Goal: Subscribe to service/newsletter

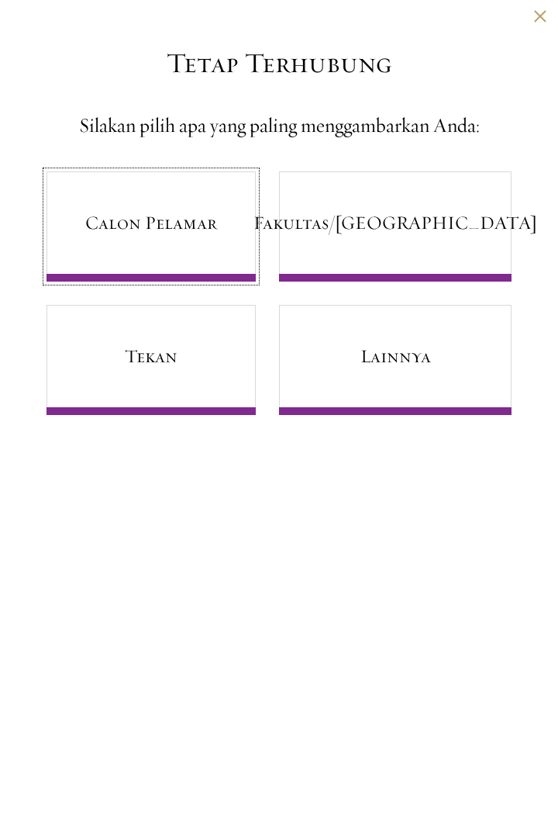
click at [108, 226] on font "Calon Pelamar" at bounding box center [151, 222] width 132 height 23
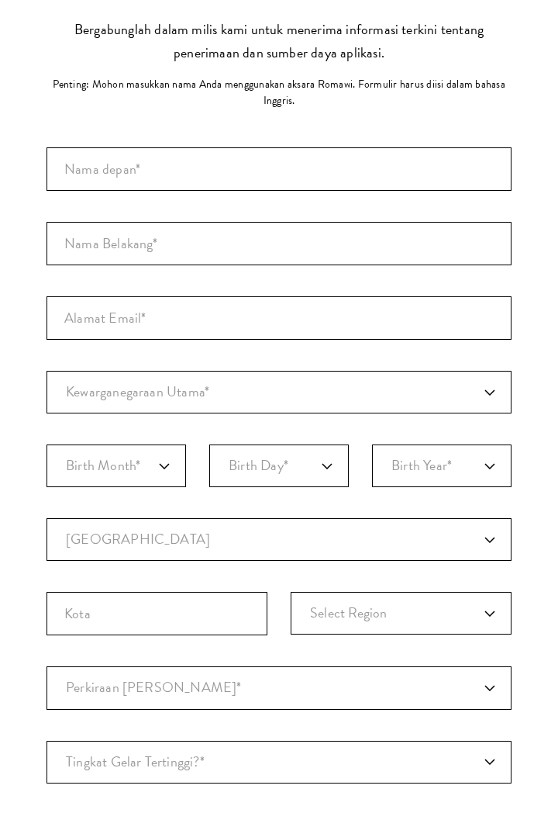
scroll to position [73, 0]
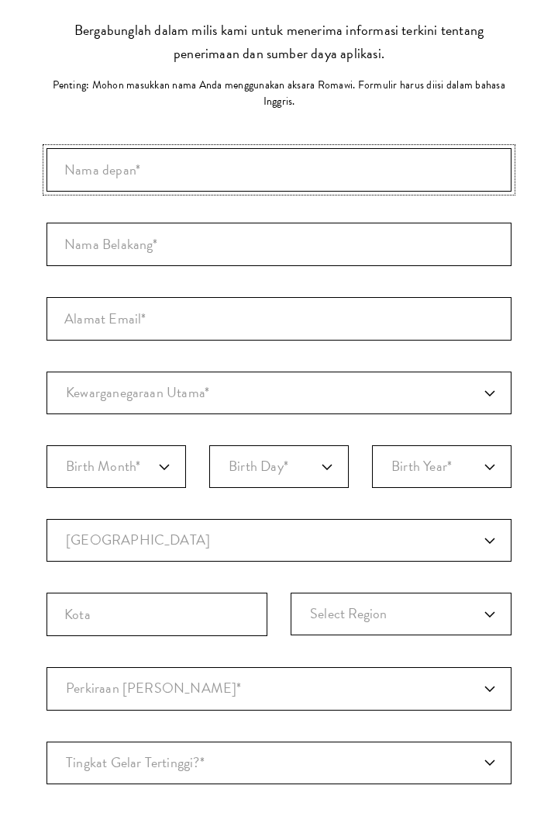
click at [78, 171] on input "Nama depan*" at bounding box center [279, 169] width 465 height 43
type input "[PERSON_NAME]"
click at [76, 236] on input "Nama Belakang (Nama Keluarga)*" at bounding box center [279, 244] width 465 height 43
type input "SITANGGANG"
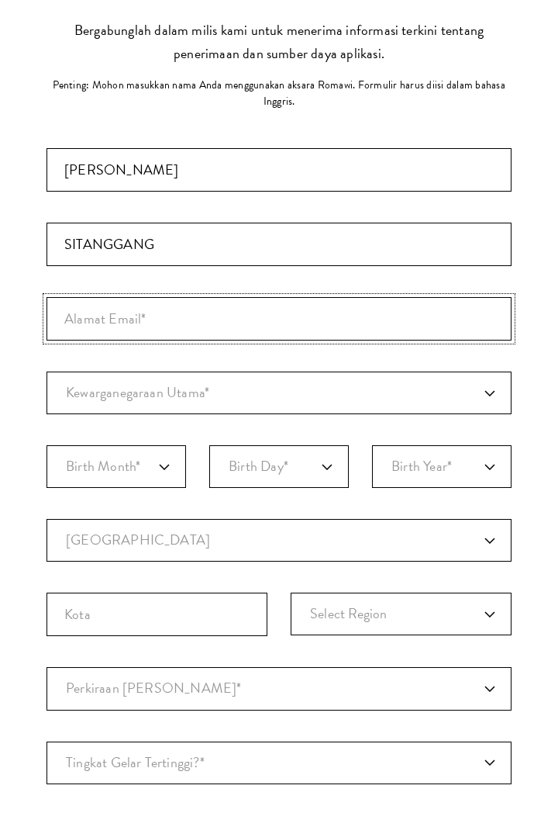
click at [81, 310] on input "Alamat Email*" at bounding box center [279, 318] width 465 height 43
type input "[EMAIL_ADDRESS][DOMAIN_NAME]"
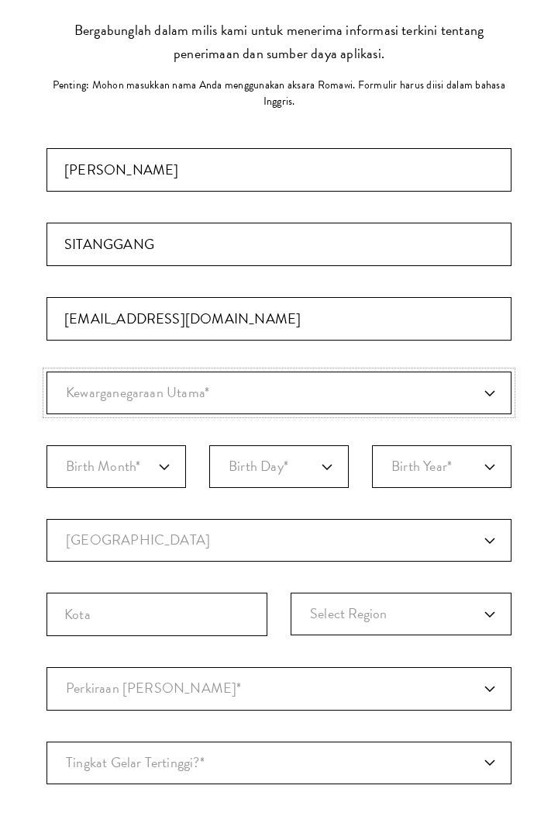
click at [84, 391] on select "Kewarganegaraan Utama* [GEOGRAPHIC_DATA] Ke[GEOGRAPHIC_DATA] [GEOGRAPHIC_DATA] …" at bounding box center [279, 393] width 465 height 43
select select "ID"
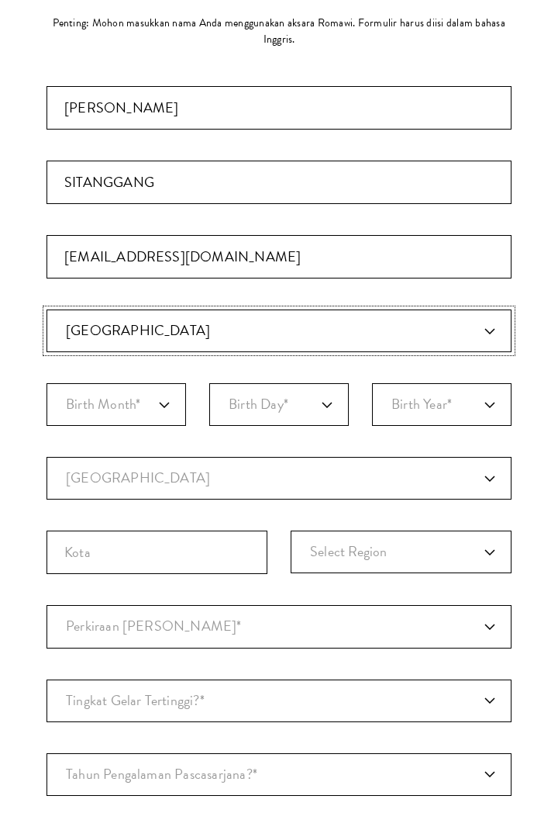
scroll to position [163, 0]
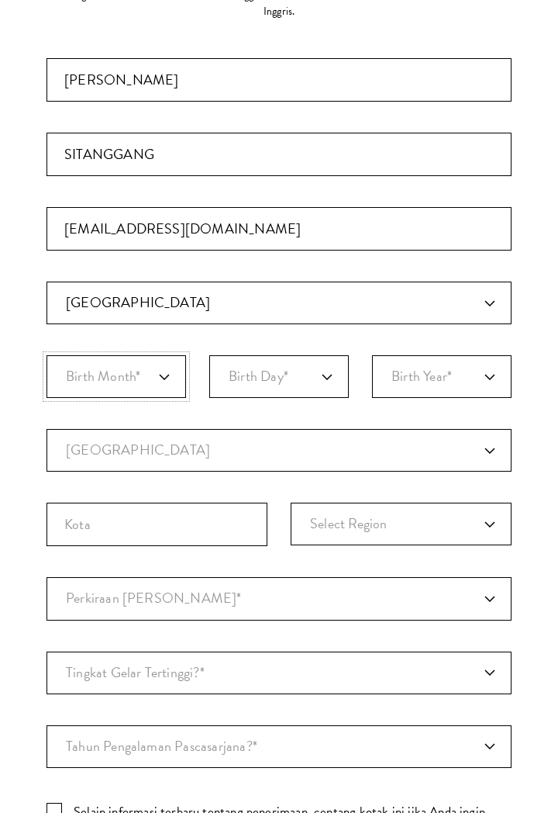
click at [79, 379] on select "Birth Month* Januari Februari Berbaris April Mungkin Juni [PERSON_NAME] Oktober…" at bounding box center [117, 376] width 140 height 43
select select "08"
click at [346, 375] on select "Birth Day* 1 2 3 4 5 6 7 8 9 10 11 12 13 14 15 16 17 18 19 20 21 22 23 24 25 26…" at bounding box center [279, 376] width 140 height 43
select select "01"
click at [494, 382] on select "Birth Year* Tahun [DEMOGRAPHIC_DATA] Tahun [DEMOGRAPHIC_DATA] tahun [DEMOGRAPHI…" at bounding box center [442, 376] width 140 height 43
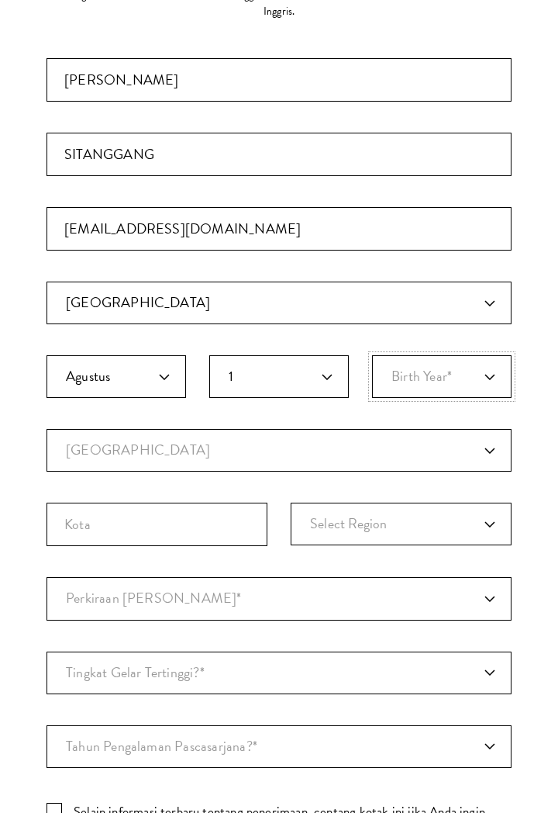
select select "2003"
click at [68, 449] on select "Negara Saat [GEOGRAPHIC_DATA] [GEOGRAPHIC_DATA] [GEOGRAPHIC_DATA] [GEOGRAPHIC_D…" at bounding box center [279, 450] width 465 height 43
select select "ID"
select select
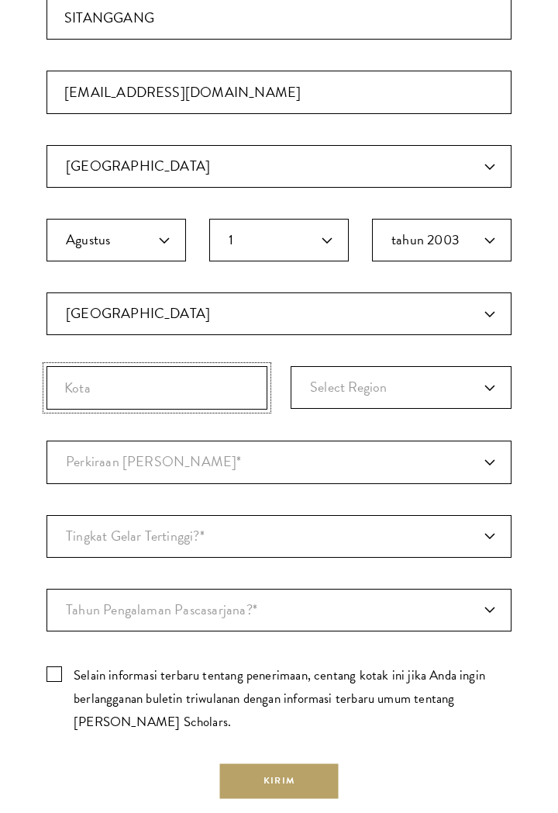
click at [68, 385] on input "Kota" at bounding box center [157, 387] width 221 height 43
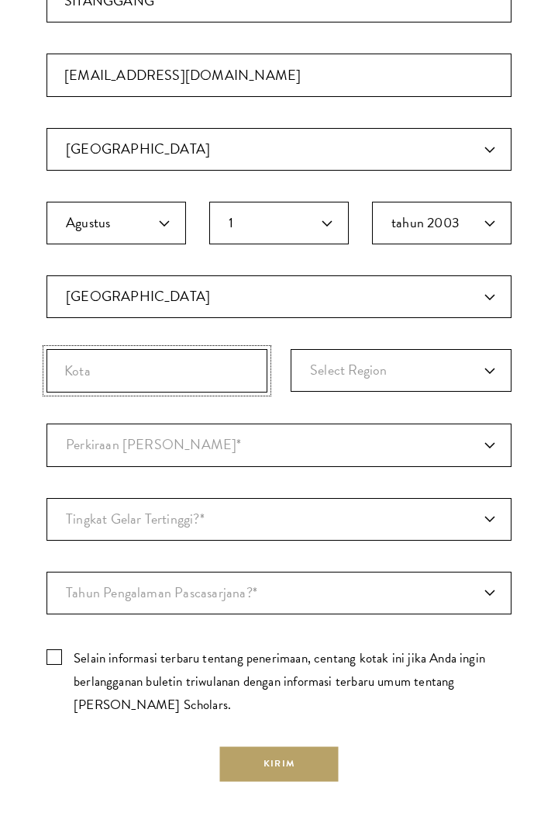
scroll to position [308, 0]
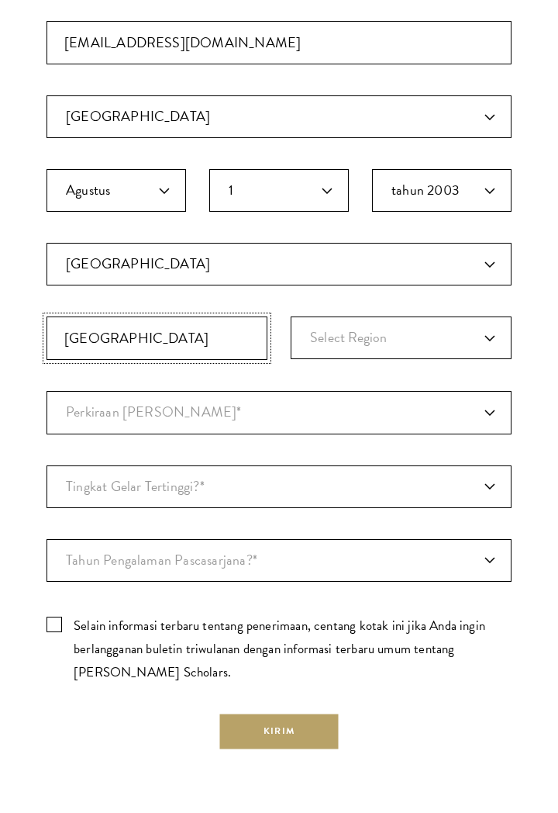
type input "[GEOGRAPHIC_DATA]"
click at [479, 374] on select "Select Region [GEOGRAPHIC_DATA] [GEOGRAPHIC_DATA] [GEOGRAPHIC_DATA] [GEOGRAPHIC…" at bounding box center [401, 379] width 221 height 43
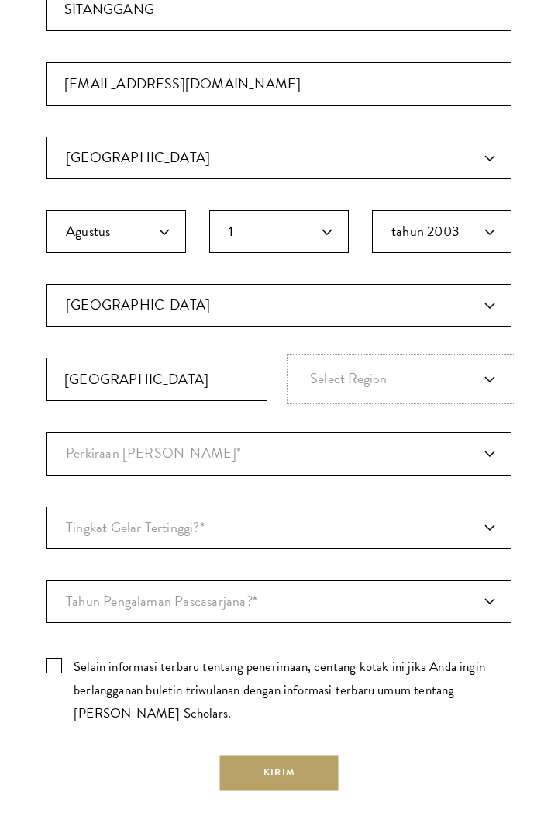
select select "Java"
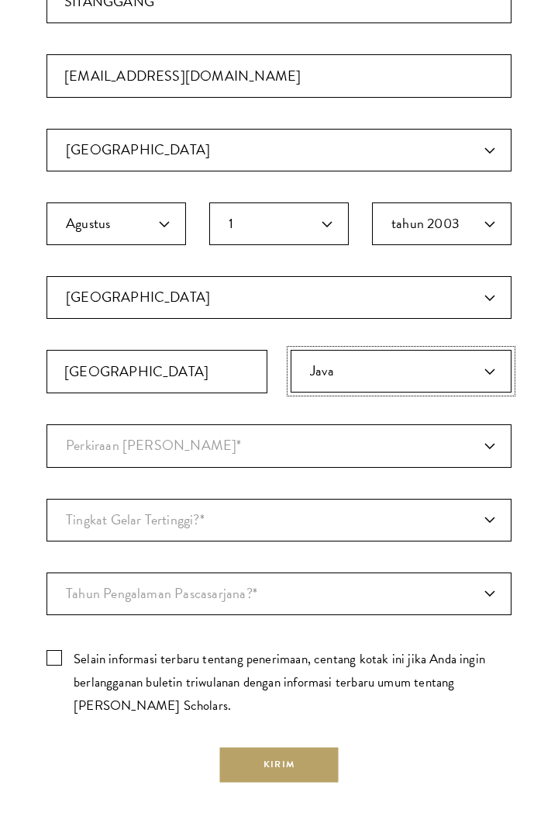
scroll to position [315, 0]
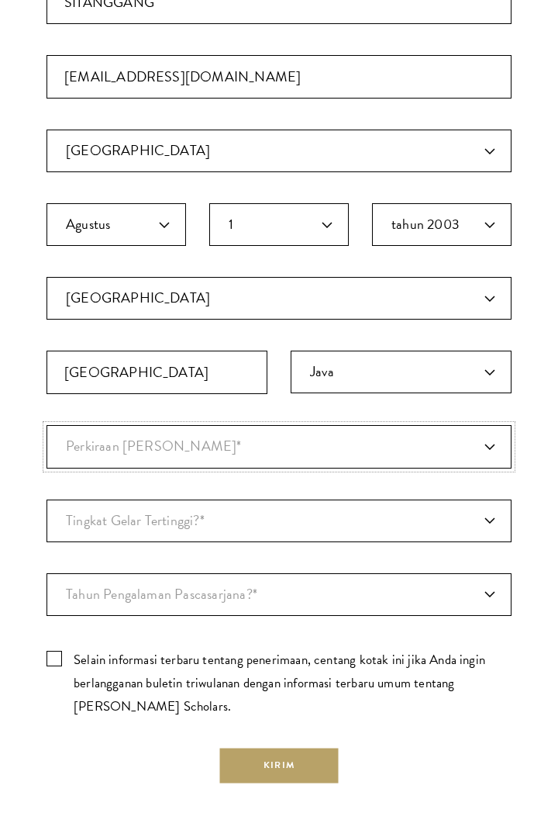
click at [73, 446] on select "Perkiraan Jangka Waktu Masuk* [DATE] (Pendaftaran dibuka [DATE]) Hanya Menjelaj…" at bounding box center [279, 446] width 465 height 43
select select "e64b8ab3-eabb-4867-96d5-7e6b4840665f"
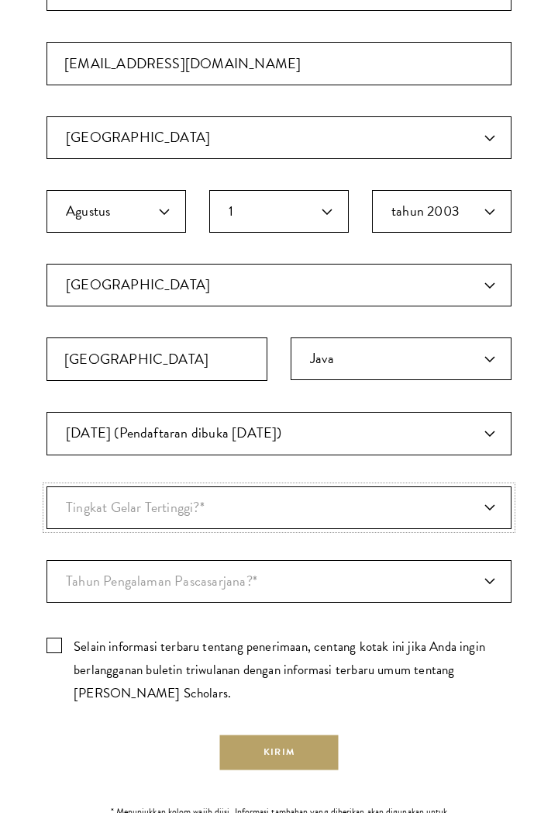
click at [479, 507] on select "Tingkat Gelar Tertinggi?* Gelar Doktor [PERSON_NAME] Magister Mahasiswa S1 Saat…" at bounding box center [279, 507] width 465 height 43
select select "baef124f-e103-44b1-8ca6-5d0669438e44"
click at [64, 576] on select "Tahun Pengalaman Pascasarjana?* 1 2 3 4 5 6 7 8 9 10" at bounding box center [279, 581] width 465 height 43
click at [24, 615] on div "Tetap Terhubung Silakan pilih apa yang paling menggambarkan Anda: Calon Pelamar…" at bounding box center [279, 274] width 558 height 1113
click at [57, 638] on label "Selain informasi terbaru tentang penerimaan, centang kotak ini jika Anda ingin …" at bounding box center [279, 669] width 465 height 70
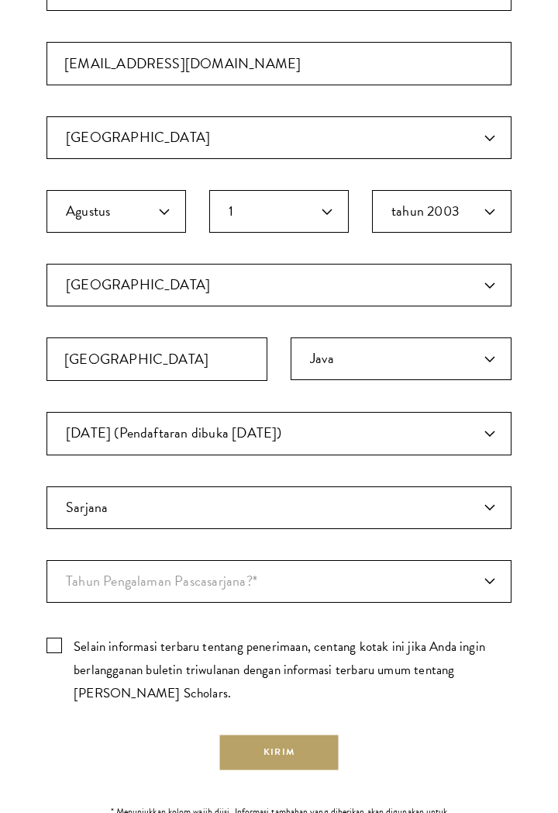
click at [57, 638] on input "Selain informasi terbaru tentang penerimaan, centang kotak ini jika Anda ingin …" at bounding box center [279, 639] width 465 height 10
checkbox input "true"
click at [235, 747] on button "Kirim" at bounding box center [279, 752] width 119 height 35
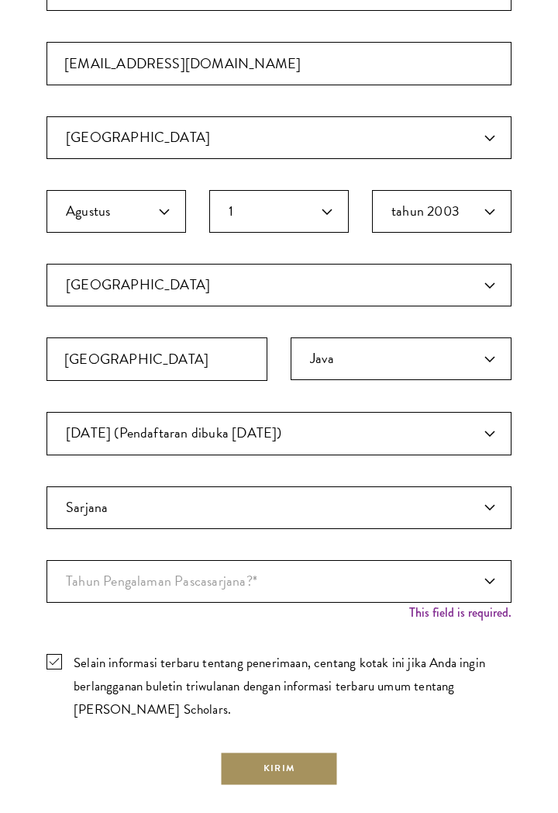
click at [256, 758] on button "Kirim" at bounding box center [279, 768] width 119 height 35
click at [493, 564] on select "Tahun Pengalaman Pascasarjana?* 1 2 3 4 5 6 7 8 9 10" at bounding box center [279, 581] width 465 height 43
click at [484, 584] on select "Tahun Pengalaman Pascasarjana?* 1 2 3 4 5 6 7 8 9 10" at bounding box center [279, 581] width 465 height 43
select select "1"
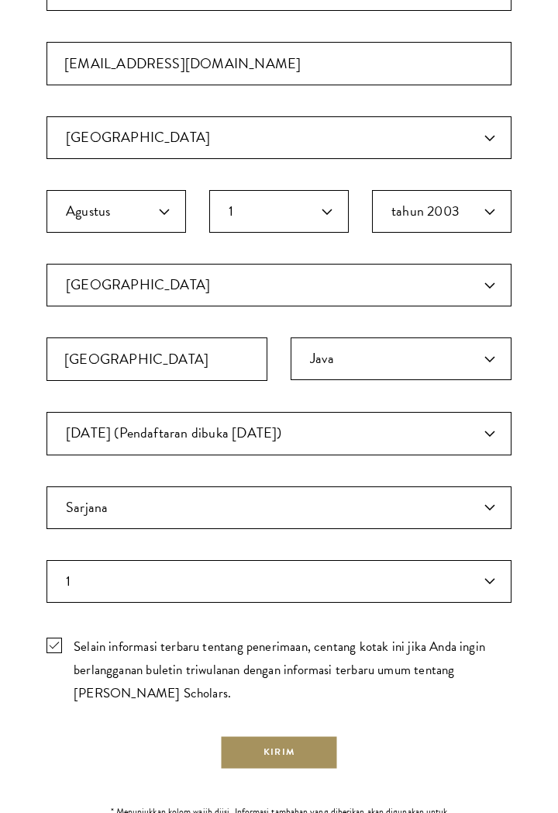
click at [231, 753] on button "Kirim" at bounding box center [279, 752] width 119 height 35
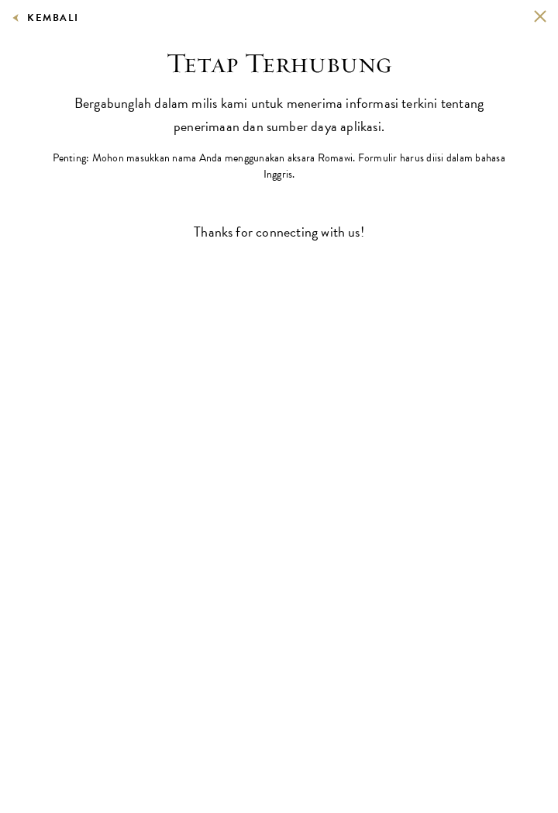
scroll to position [0, 0]
click at [540, 16] on button at bounding box center [540, 15] width 13 height 13
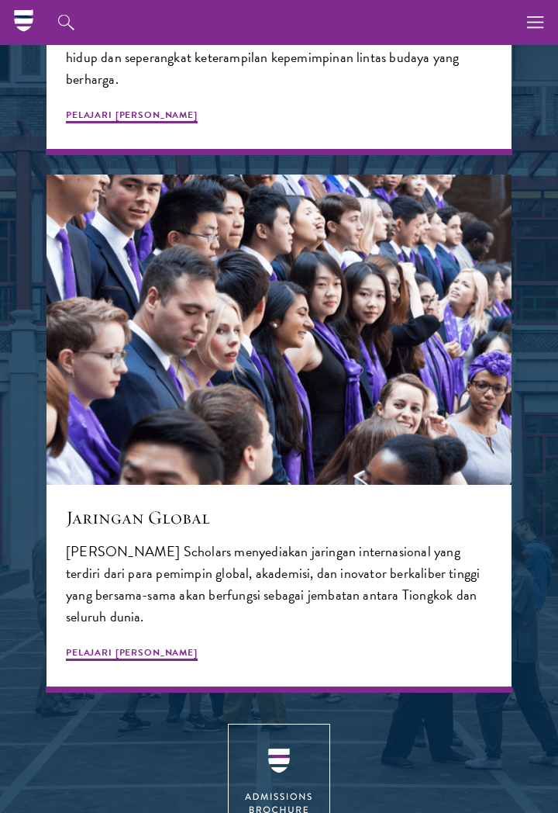
scroll to position [2518, 0]
